Goal: Task Accomplishment & Management: Manage account settings

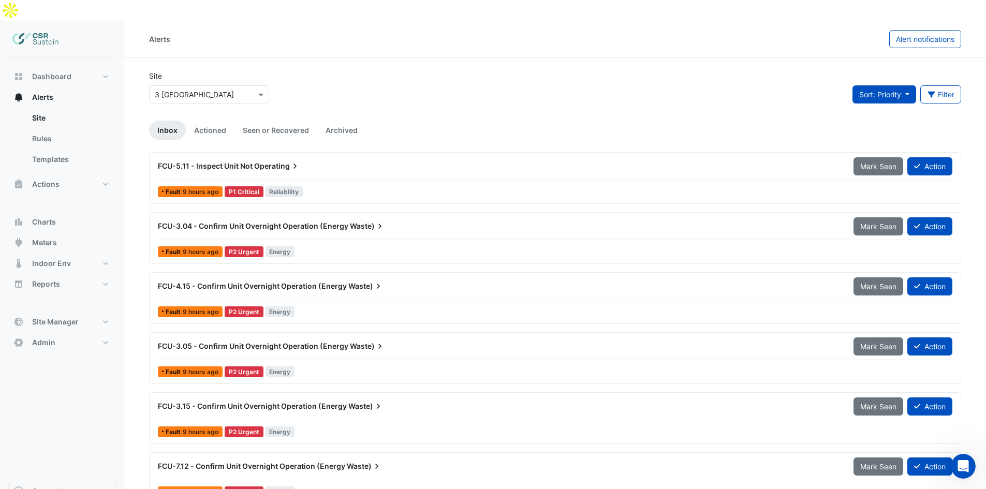
drag, startPoint x: 866, startPoint y: 85, endPoint x: 872, endPoint y: 75, distance: 12.1
click at [866, 86] on div "Sort: Priority Priority Updated Filter Title Priority Filter Impact Filter Equi…" at bounding box center [906, 98] width 109 height 26
click at [872, 90] on span "Sort: Priority" at bounding box center [880, 94] width 42 height 9
click at [875, 109] on li "Updated" at bounding box center [892, 110] width 82 height 15
click at [870, 85] on button "Sort: Updated" at bounding box center [881, 94] width 70 height 18
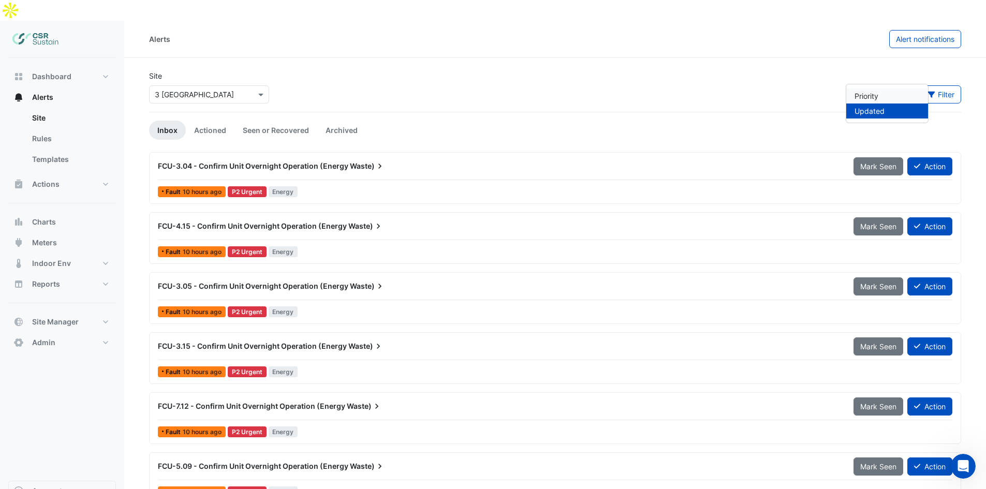
click at [875, 96] on li "Priority" at bounding box center [887, 95] width 82 height 15
click at [242, 157] on div "FCU-5.11 - Inspect Unit Not Operating" at bounding box center [499, 166] width 695 height 19
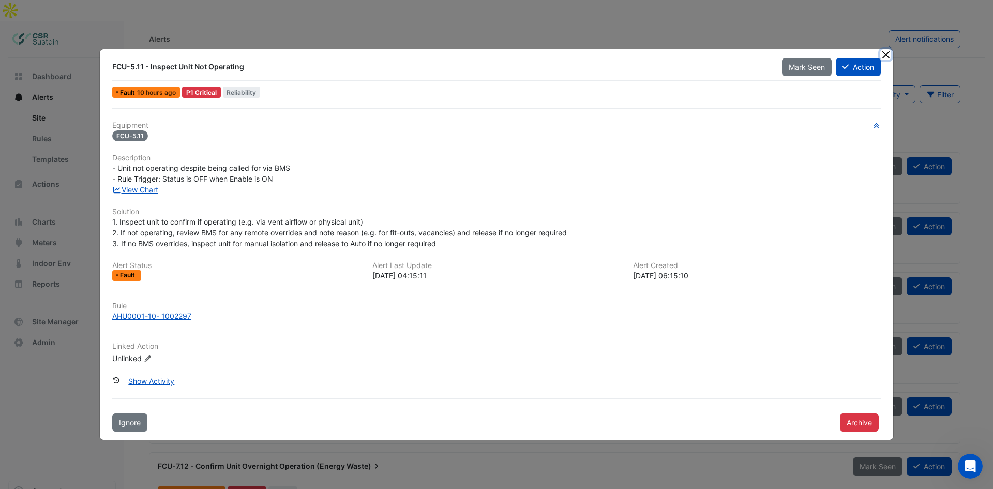
click at [888, 50] on button "Close" at bounding box center [886, 54] width 11 height 11
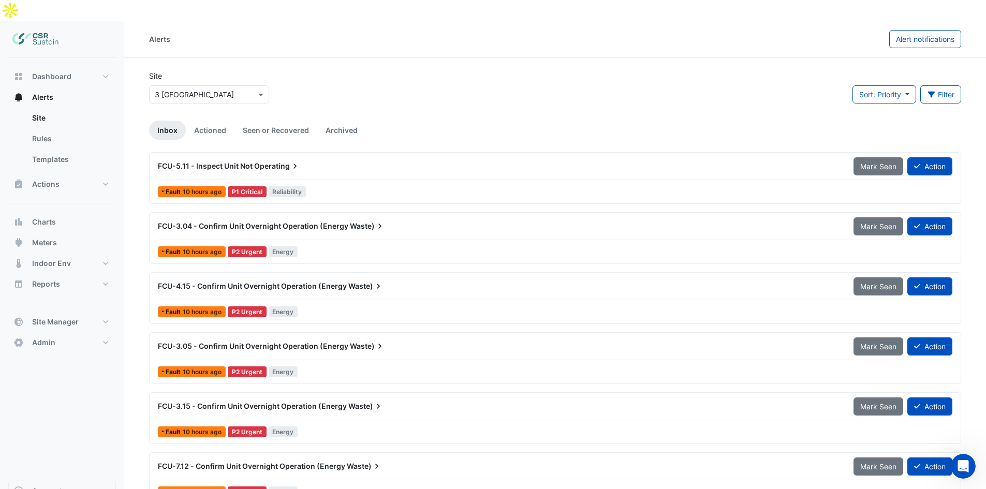
click at [361, 401] on span "Waste)" at bounding box center [365, 406] width 35 height 10
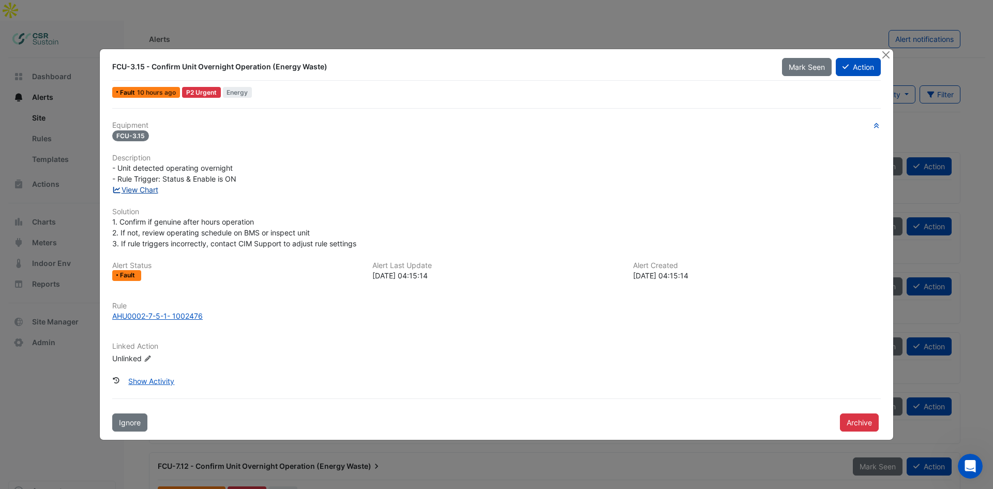
click at [129, 185] on link "View Chart" at bounding box center [135, 189] width 46 height 9
click at [885, 55] on button "Close" at bounding box center [886, 54] width 11 height 11
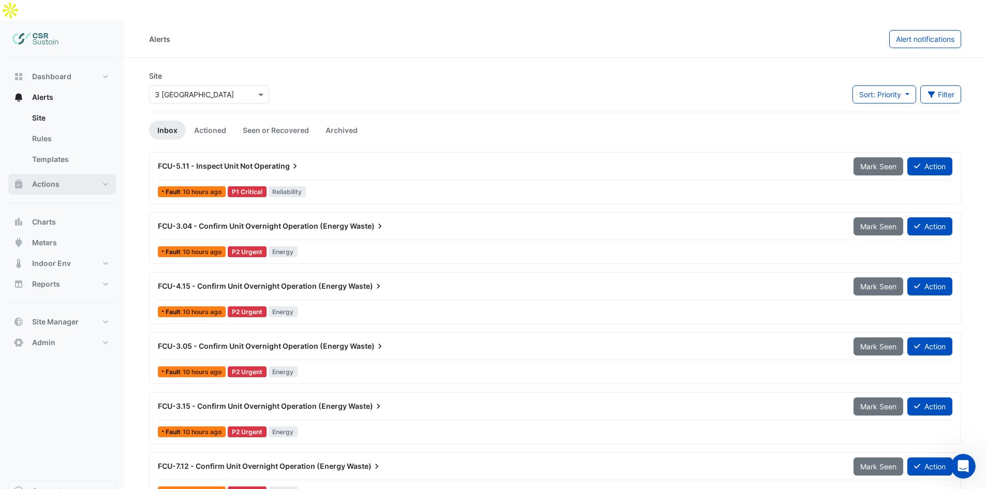
click at [72, 174] on button "Actions" at bounding box center [62, 184] width 108 height 21
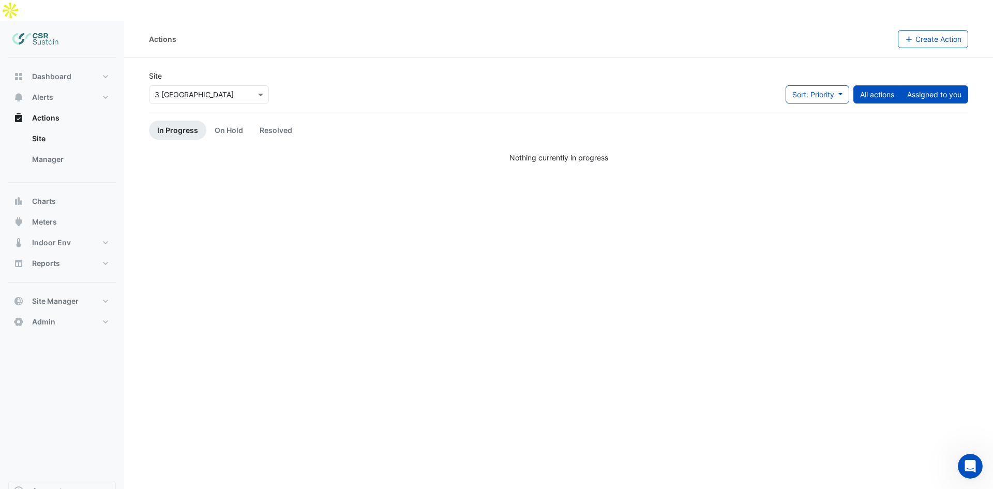
click at [924, 85] on button "Assigned to you" at bounding box center [935, 94] width 68 height 18
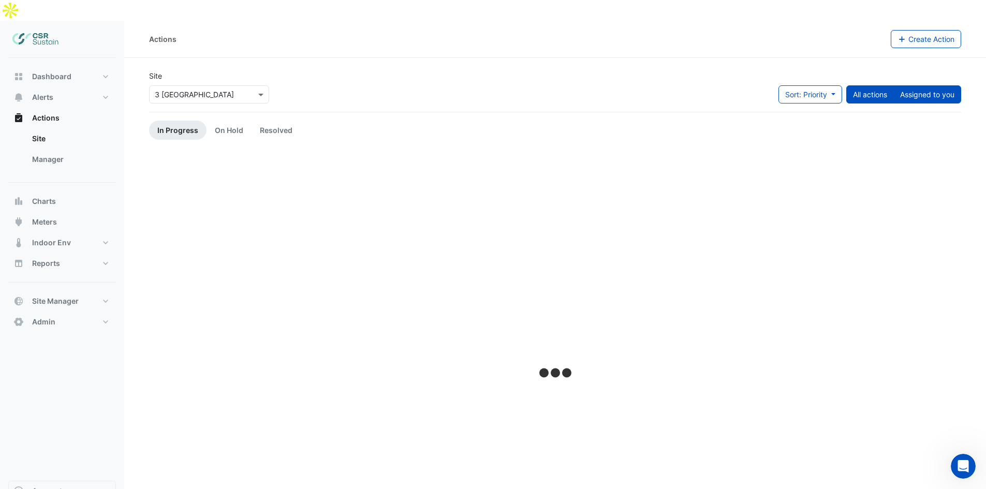
click at [869, 85] on button "All actions" at bounding box center [870, 94] width 48 height 18
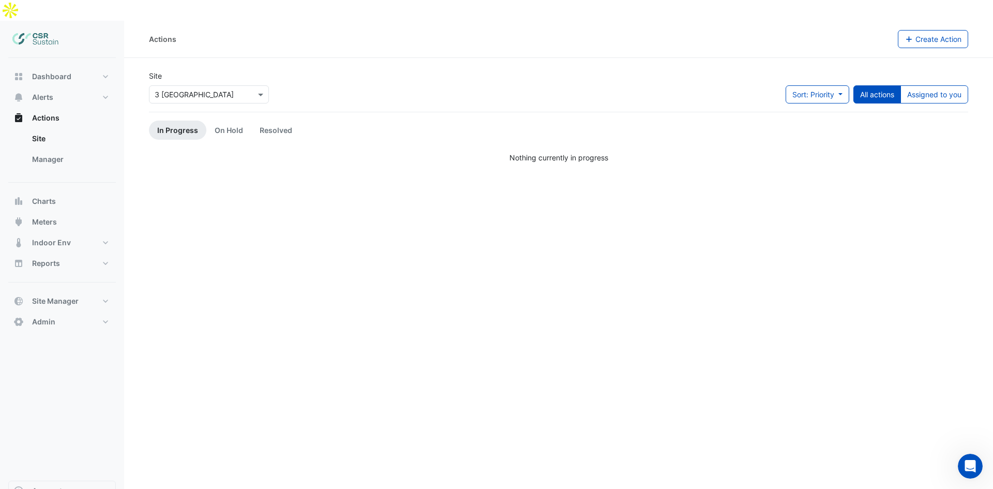
click at [211, 89] on input "text" at bounding box center [199, 94] width 88 height 11
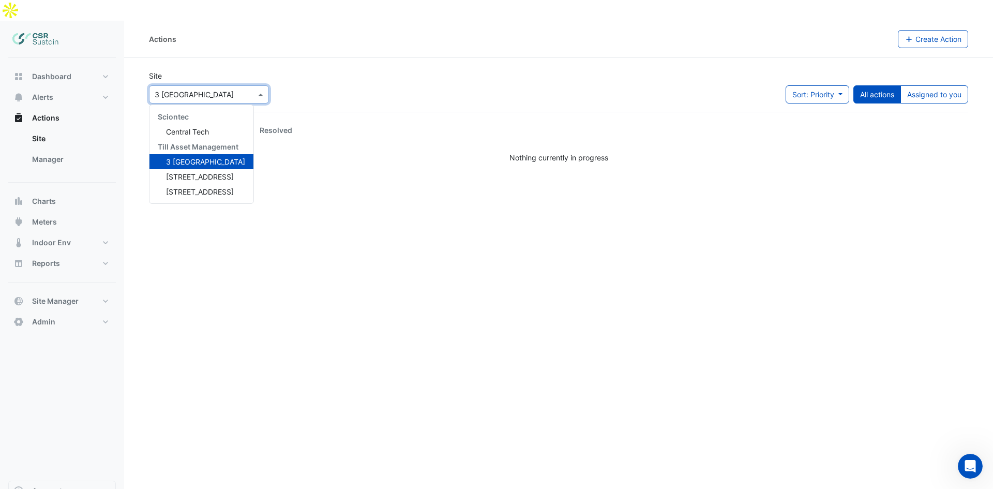
click at [187, 157] on span "3 [GEOGRAPHIC_DATA]" at bounding box center [205, 161] width 79 height 9
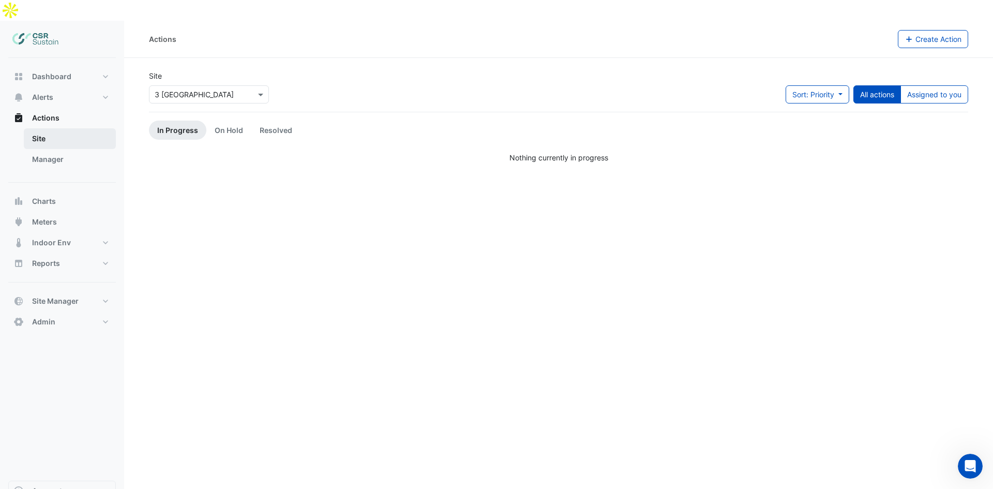
click at [56, 128] on link "Site" at bounding box center [70, 138] width 92 height 21
click at [70, 87] on button "Alerts" at bounding box center [62, 97] width 108 height 21
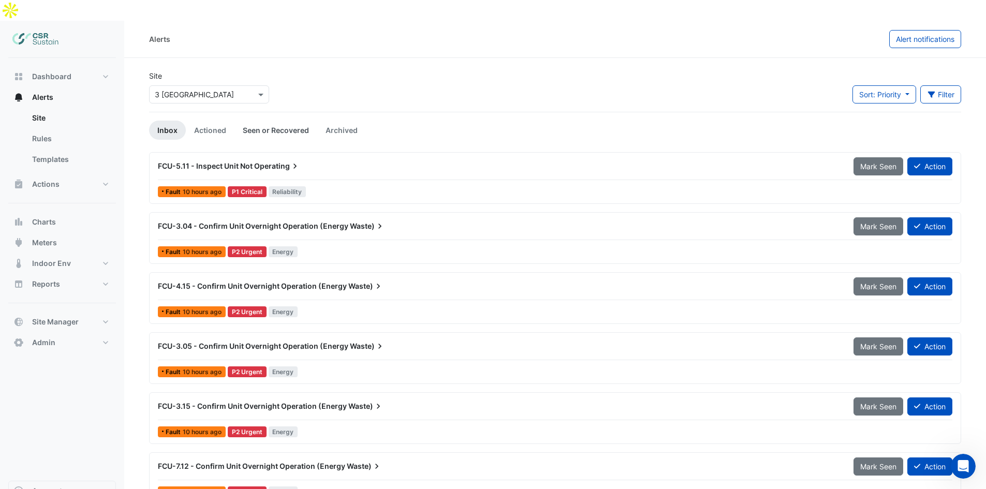
click at [295, 121] on link "Seen or Recovered" at bounding box center [275, 130] width 83 height 19
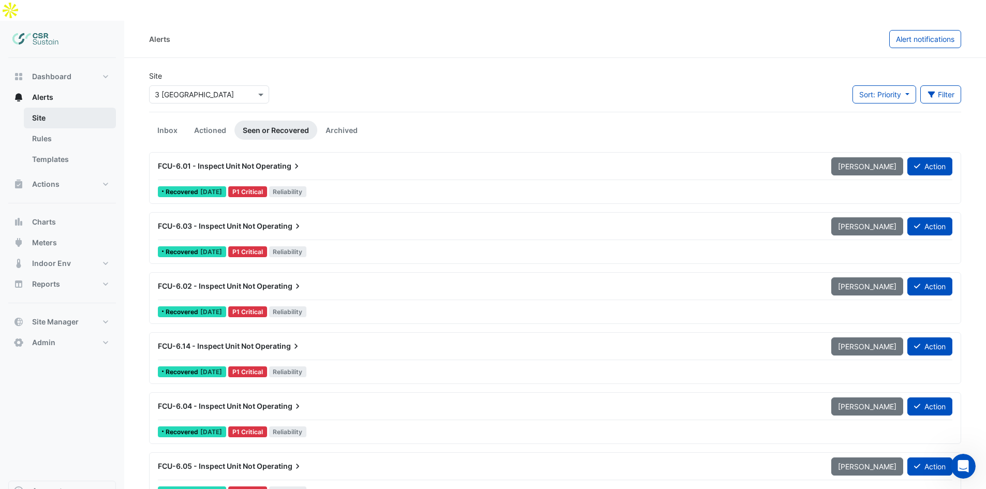
click at [59, 108] on link "Site" at bounding box center [70, 118] width 92 height 21
click at [177, 121] on link "Inbox" at bounding box center [167, 130] width 37 height 19
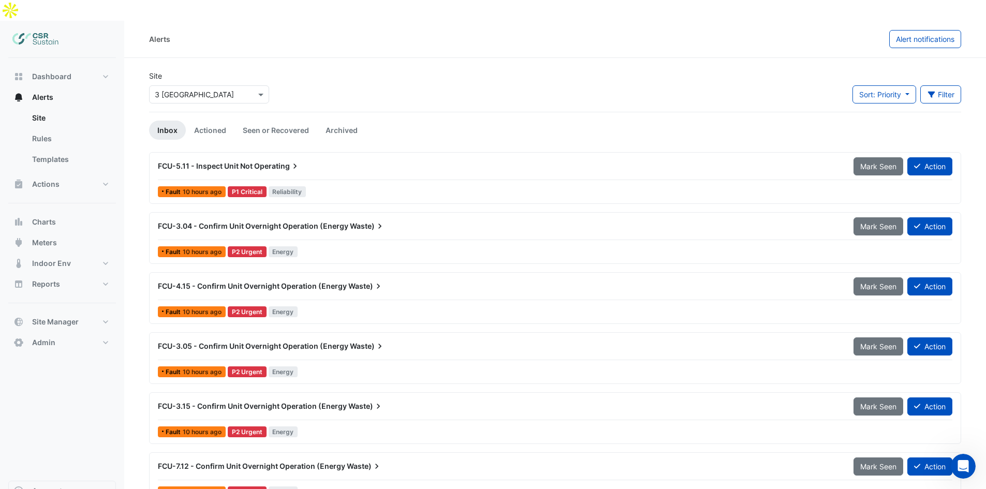
click at [439, 281] on div "FCU-4.15 - Confirm Unit Overnight Operation (Energy Waste)" at bounding box center [499, 286] width 683 height 10
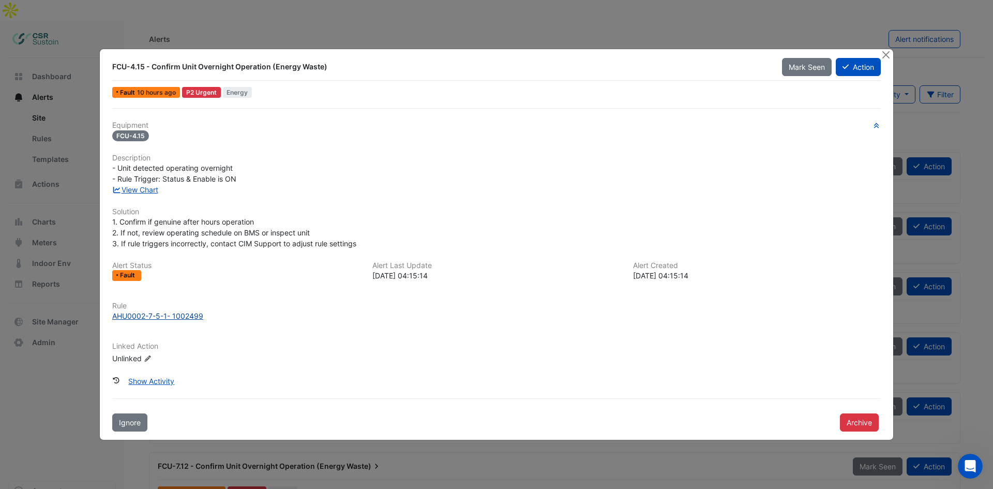
click at [168, 318] on tcxspan "- 1002499" at bounding box center [185, 315] width 36 height 9
drag, startPoint x: 135, startPoint y: 360, endPoint x: 142, endPoint y: 357, distance: 7.7
click at [135, 360] on div "Unlinked Edit Linked Action" at bounding box center [174, 357] width 124 height 11
click at [144, 357] on icon "Edit Linked Action" at bounding box center [148, 358] width 8 height 6
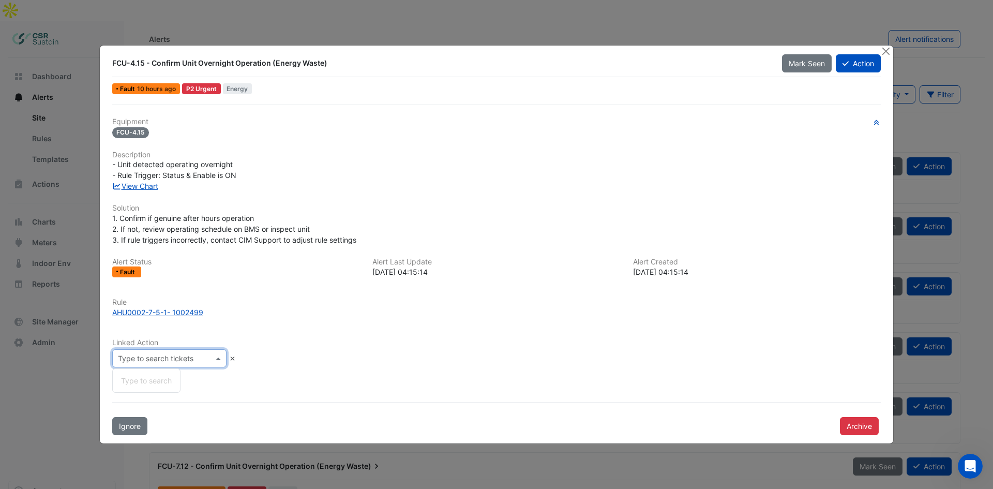
click at [196, 359] on input "text" at bounding box center [159, 358] width 82 height 11
click at [301, 325] on div "Rule AHU0002-7-5-1 - 1002499" at bounding box center [496, 312] width 781 height 28
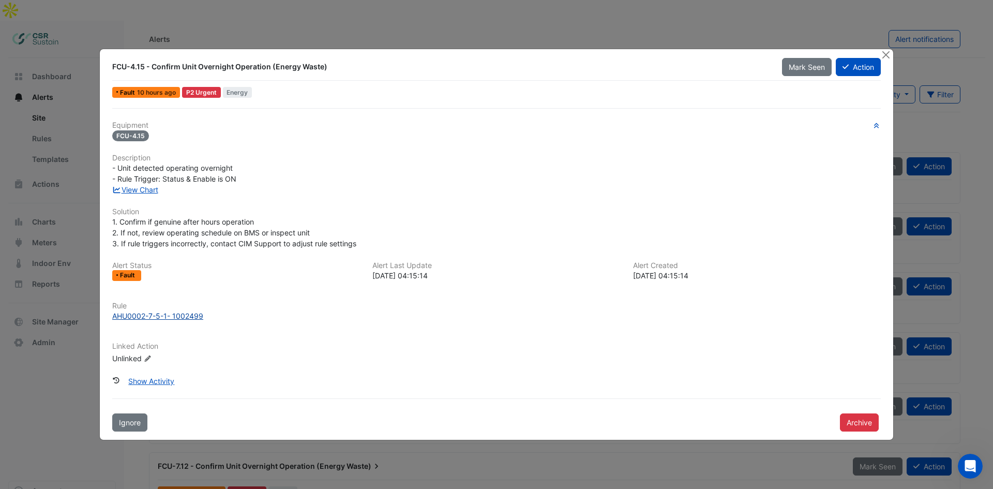
drag, startPoint x: 110, startPoint y: 314, endPoint x: 221, endPoint y: 316, distance: 111.2
click at [232, 325] on div "Rule AHU0002-7-5-1 - 1002499" at bounding box center [496, 316] width 781 height 28
copy div "AHU0002-7-5-1 - 1002499"
click at [301, 18] on ngb-modal-window "FCU-4.15 - Confirm Unit Overnight Operation (Energy Waste) Mark Seen Action Fau…" at bounding box center [496, 244] width 993 height 489
click at [890, 52] on button "Close" at bounding box center [886, 54] width 11 height 11
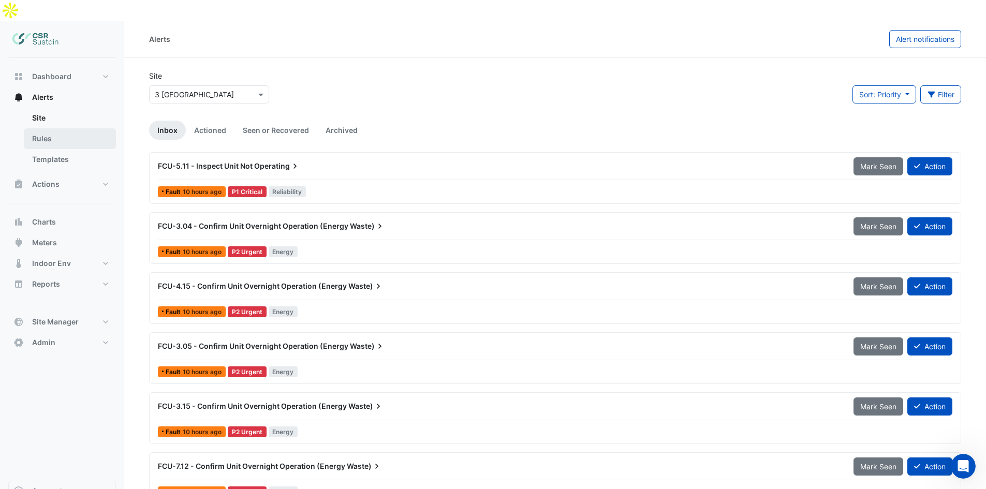
click at [62, 128] on link "Rules" at bounding box center [70, 138] width 92 height 21
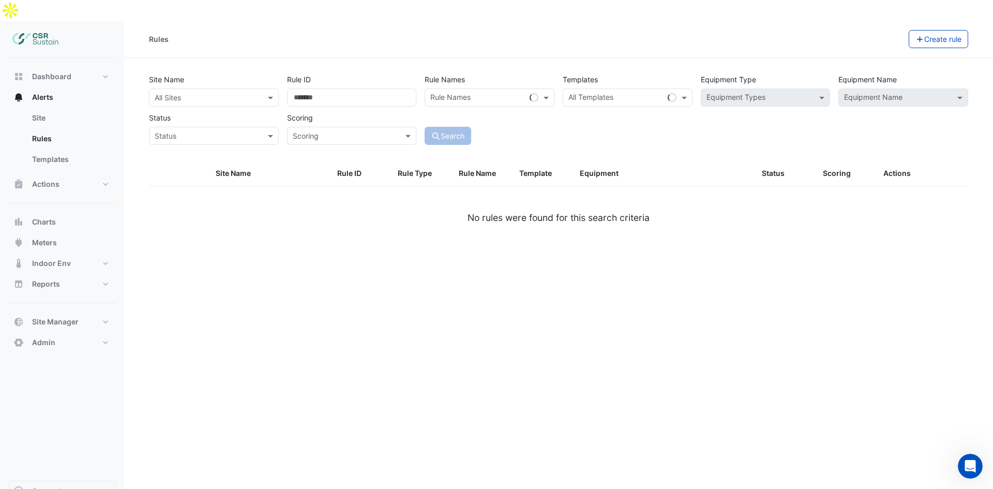
click at [231, 88] on div "All Sites" at bounding box center [214, 97] width 130 height 18
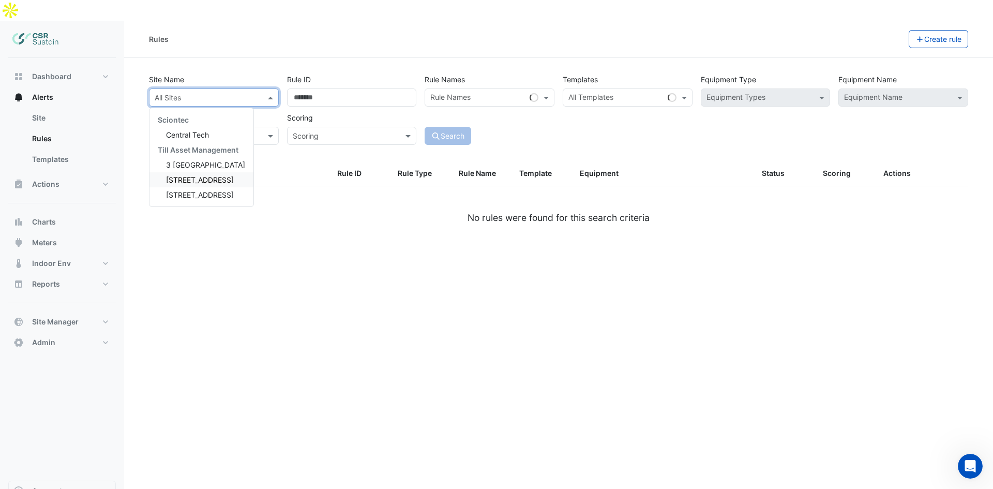
click at [183, 172] on div "[STREET_ADDRESS]" at bounding box center [202, 179] width 104 height 15
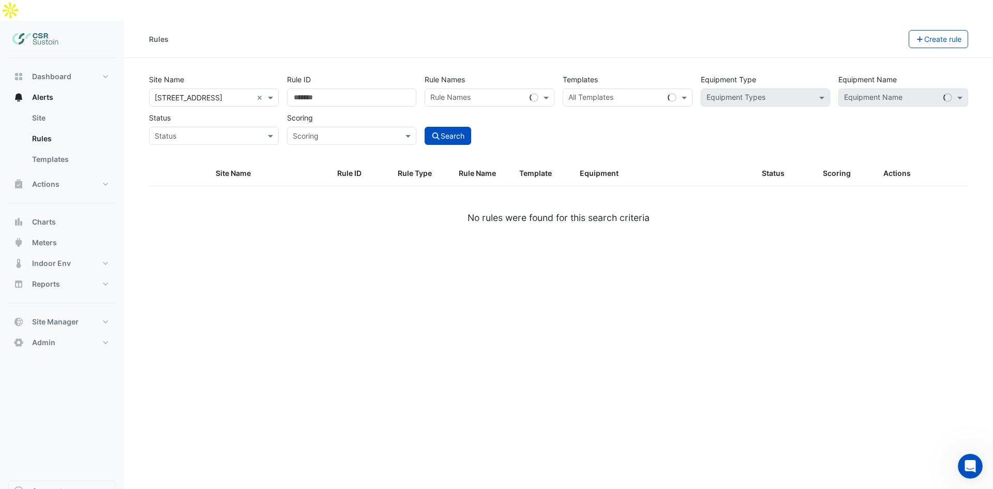
click at [183, 161] on datatable-header-cell at bounding box center [179, 173] width 61 height 25
click at [201, 93] on input "text" at bounding box center [204, 98] width 98 height 11
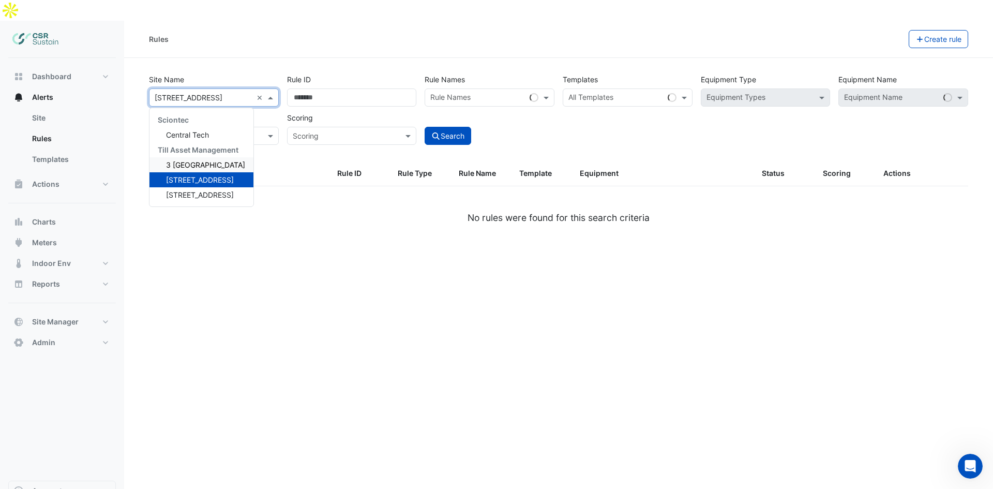
click at [195, 160] on span "3 [GEOGRAPHIC_DATA]" at bounding box center [205, 164] width 79 height 9
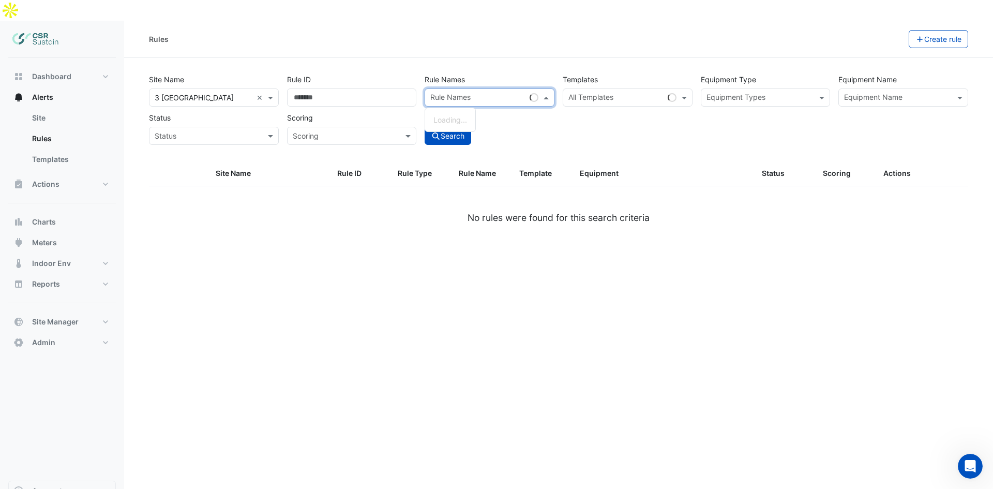
click at [468, 93] on input "text" at bounding box center [477, 98] width 95 height 11
paste input "**********"
type input "**********"
click at [616, 93] on input "text" at bounding box center [616, 98] width 95 height 11
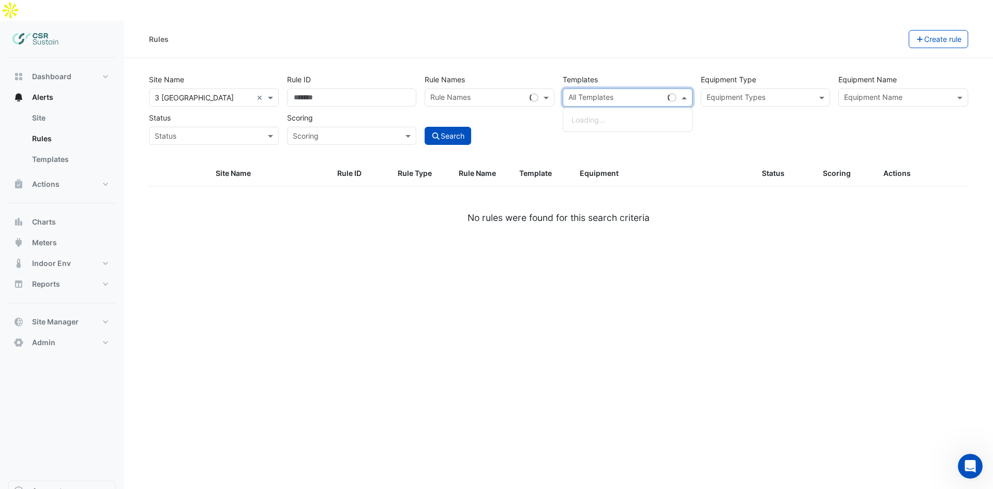
paste input "**********"
type input "**********"
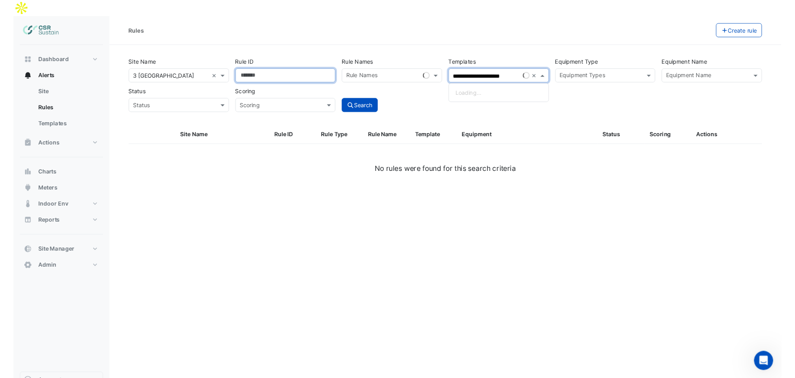
scroll to position [0, 0]
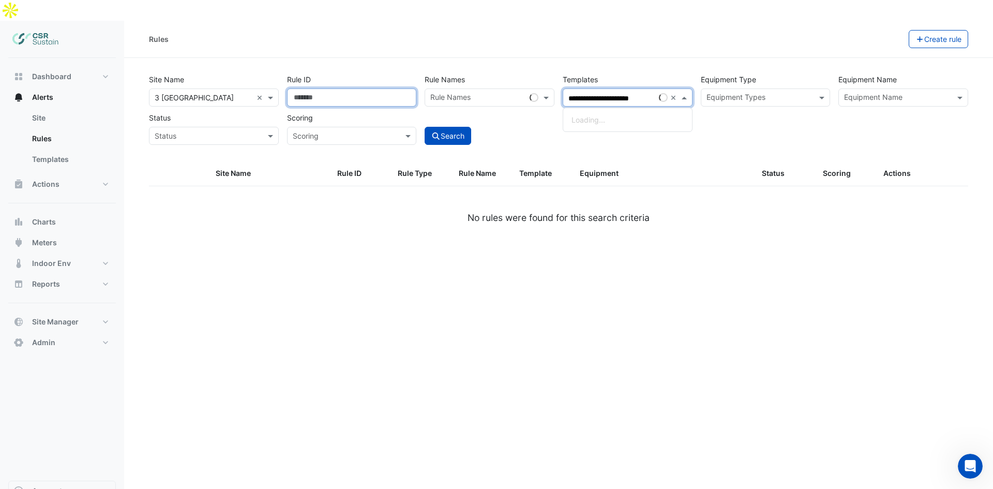
click at [341, 88] on input "Rule ID" at bounding box center [352, 97] width 130 height 18
click at [621, 93] on input "text" at bounding box center [616, 98] width 95 height 11
click at [743, 89] on div "Equipment Types" at bounding box center [758, 97] width 112 height 16
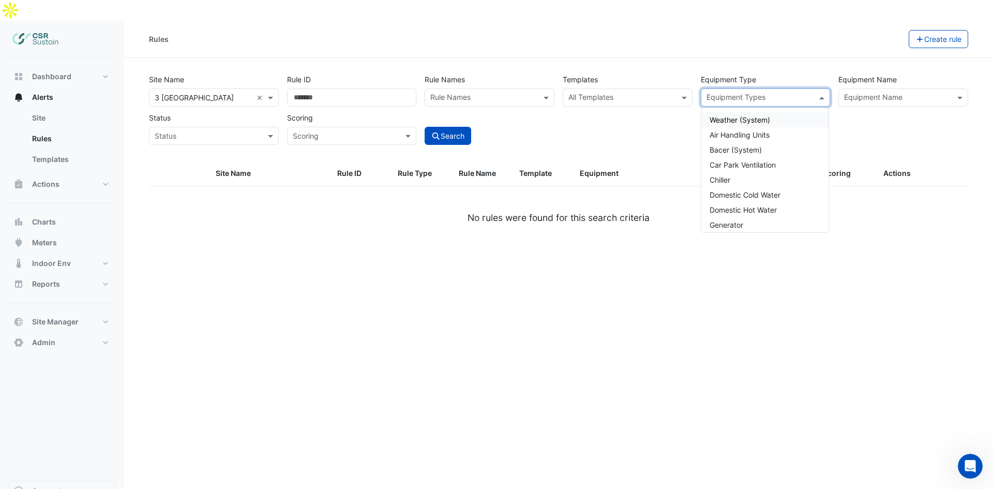
click at [888, 93] on input "text" at bounding box center [897, 98] width 107 height 11
